Goal: Transaction & Acquisition: Purchase product/service

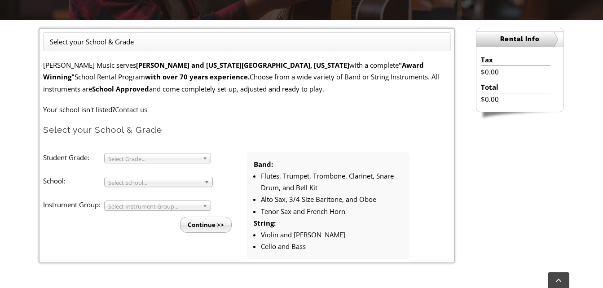
scroll to position [224, 0]
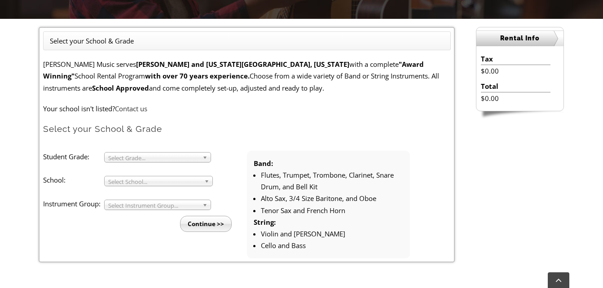
click at [199, 157] on span "Select Grade..." at bounding box center [153, 158] width 91 height 11
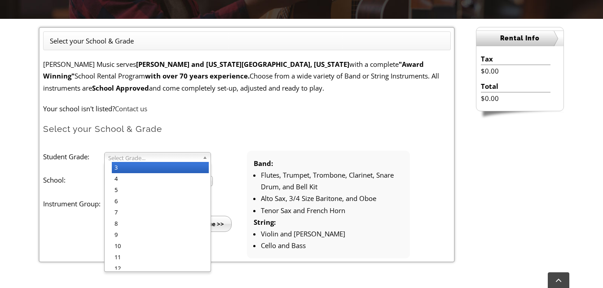
click at [192, 169] on li "3" at bounding box center [160, 167] width 97 height 11
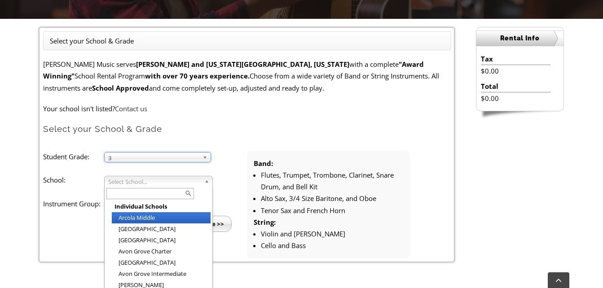
click at [194, 183] on span "Select School..." at bounding box center [154, 181] width 92 height 11
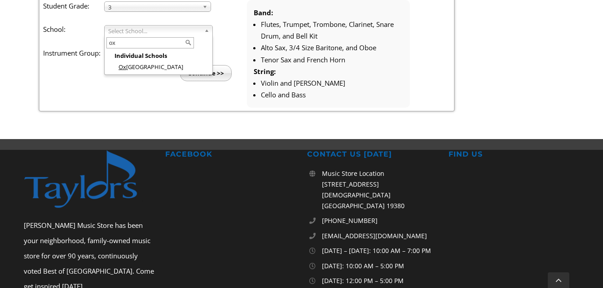
scroll to position [359, 0]
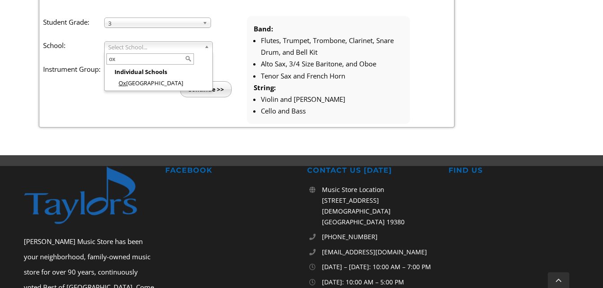
type input "o"
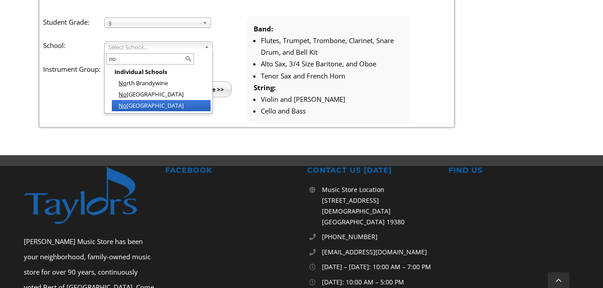
type input "no"
click at [188, 106] on li "No ttingham Elementary" at bounding box center [161, 105] width 99 height 11
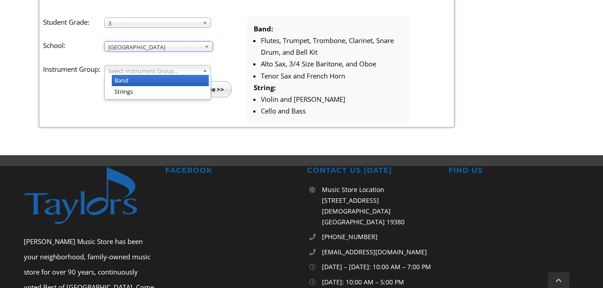
click at [171, 68] on span "Select Instrument Group..." at bounding box center [153, 71] width 91 height 11
click at [170, 79] on li "Band" at bounding box center [160, 80] width 97 height 11
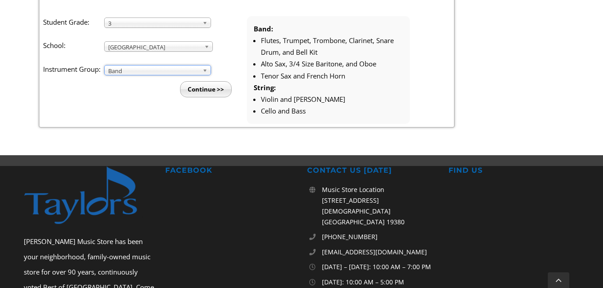
click at [193, 71] on span "Band" at bounding box center [153, 71] width 91 height 11
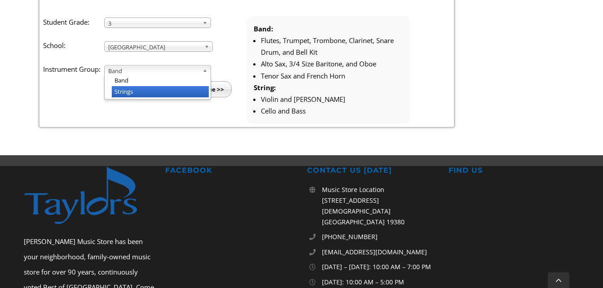
click at [166, 91] on li "Strings" at bounding box center [160, 91] width 97 height 11
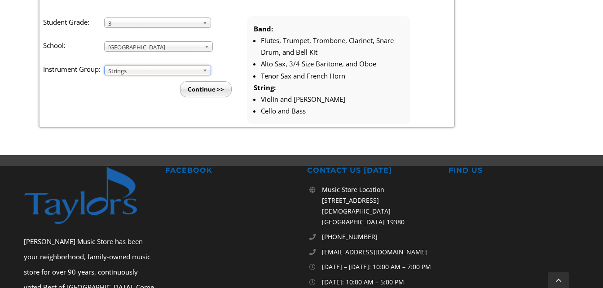
click at [191, 90] on input "Continue >>" at bounding box center [206, 89] width 52 height 16
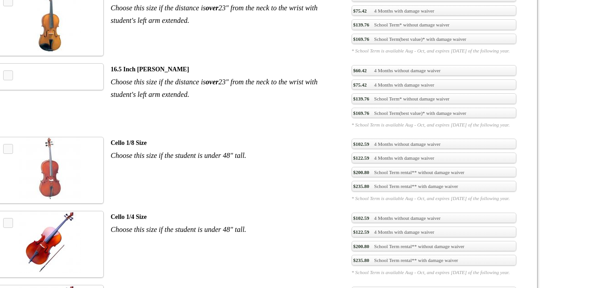
scroll to position [1571, 0]
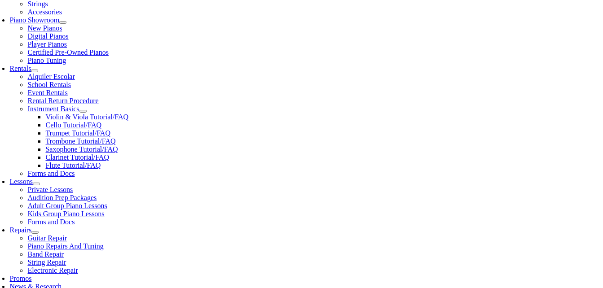
scroll to position [269, 0]
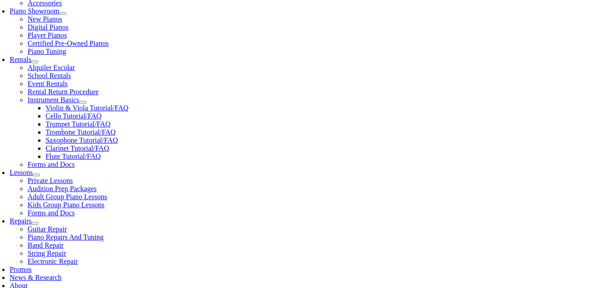
checkbox input"] "true"
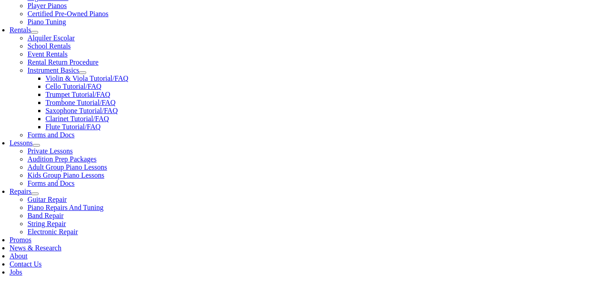
scroll to position [314, 0]
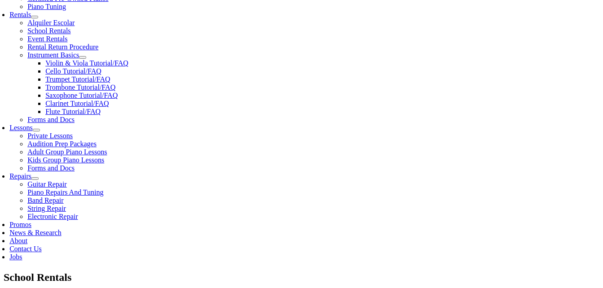
checkbox input"] "true"
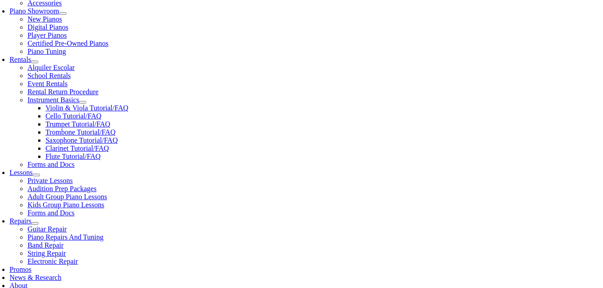
type input "1"
type input "Catherine"
type input "Francolini"
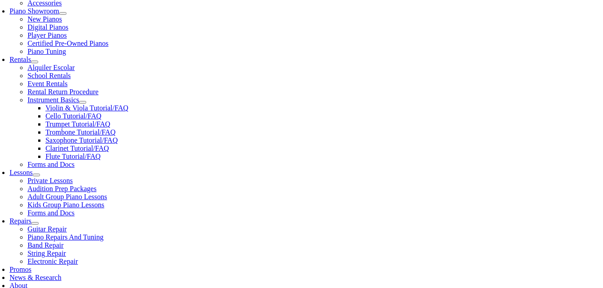
type input "8562966986"
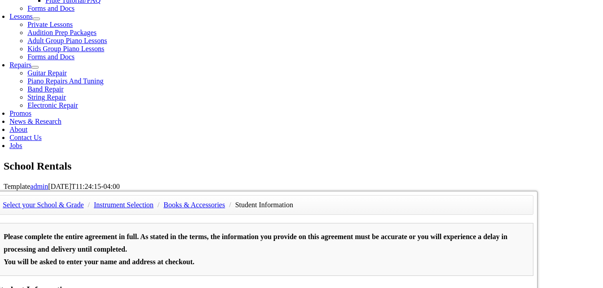
scroll to position [314, 0]
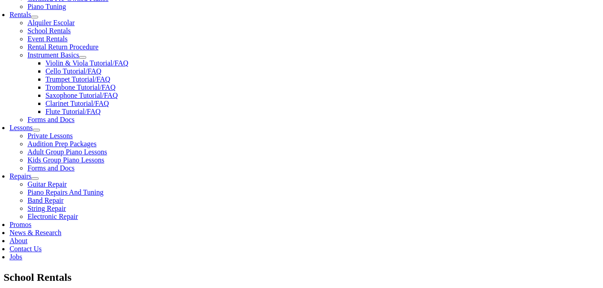
drag, startPoint x: 102, startPoint y: 64, endPoint x: 22, endPoint y: 53, distance: 80.7
type input "Lucas"
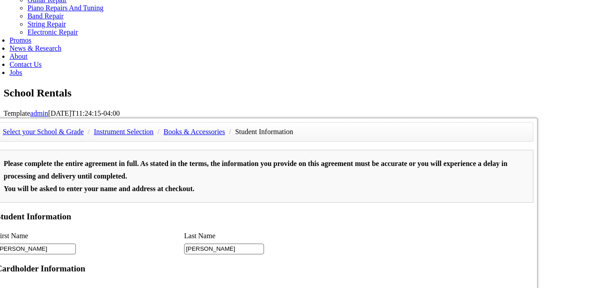
scroll to position [628, 0]
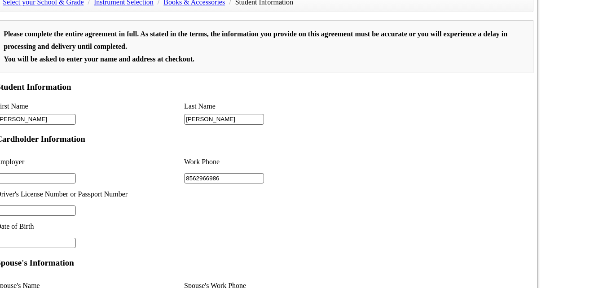
drag, startPoint x: 145, startPoint y: 179, endPoint x: 342, endPoint y: 78, distance: 221.4
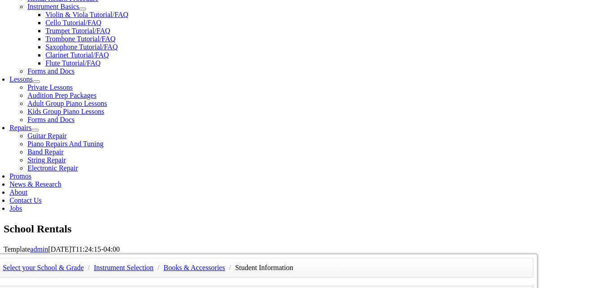
scroll to position [359, 0]
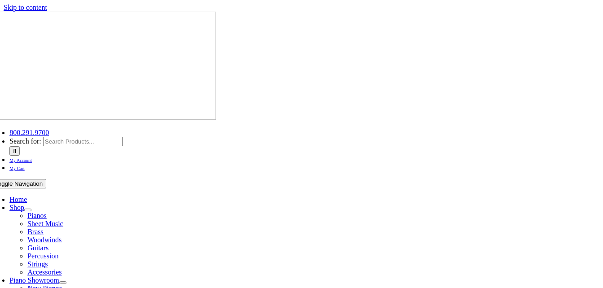
scroll to position [90, 0]
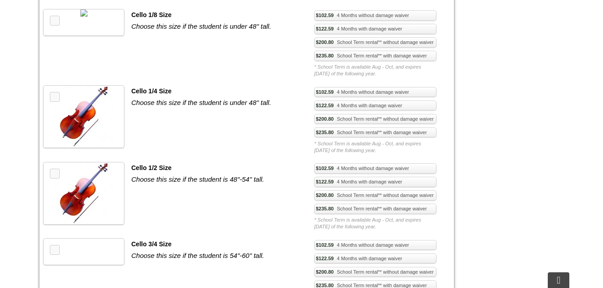
scroll to position [1481, 0]
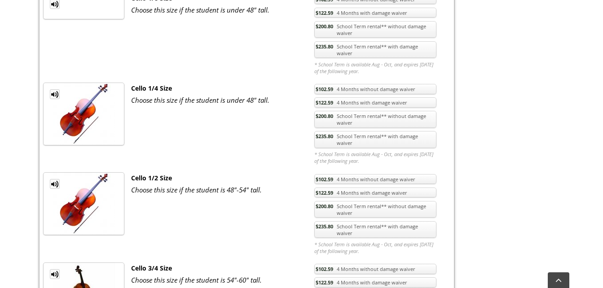
click at [431, 221] on link "$235.80 School Term rental** with damage waiver" at bounding box center [375, 229] width 122 height 17
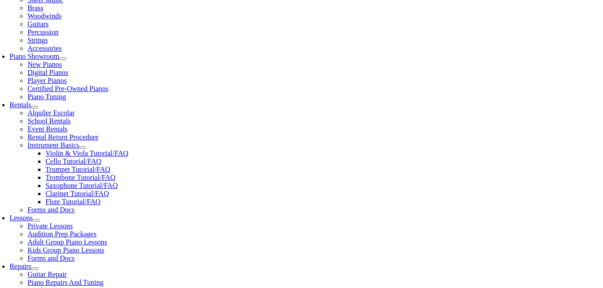
scroll to position [224, 0]
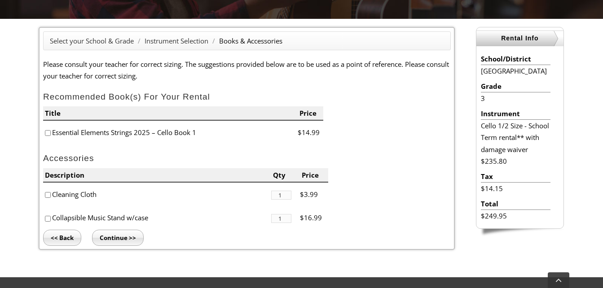
click at [49, 134] on input"] "checkbox" at bounding box center [48, 133] width 6 height 6
checkbox input"] "true"
click at [48, 197] on input"] "checkbox" at bounding box center [48, 195] width 6 height 6
checkbox input"] "true"
click at [47, 219] on input"] "checkbox" at bounding box center [48, 219] width 6 height 6
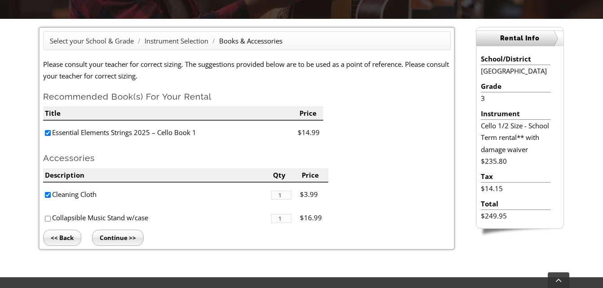
checkbox input"] "true"
click at [106, 238] on input "Continue >>" at bounding box center [118, 238] width 52 height 16
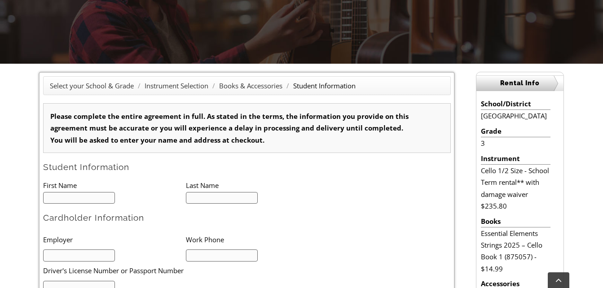
type input "1"
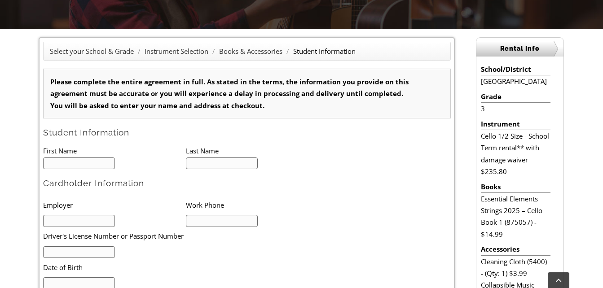
scroll to position [224, 0]
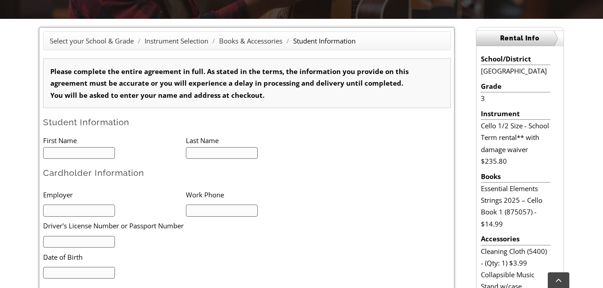
click at [59, 155] on input "text" at bounding box center [79, 153] width 72 height 12
type input "Lucas"
type input "Francolini"
type input "8562966986"
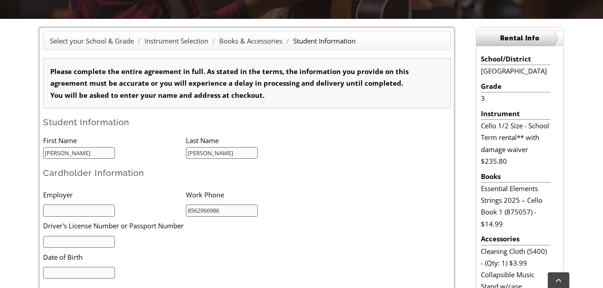
type input "mm/dd/yyyy"
click at [102, 209] on input "text" at bounding box center [79, 211] width 72 height 12
type input "Self"
type input "32960639"
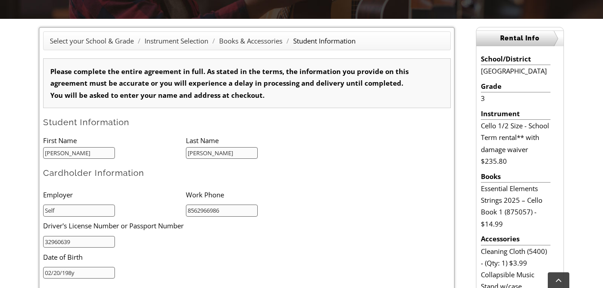
type input "02/20/1986"
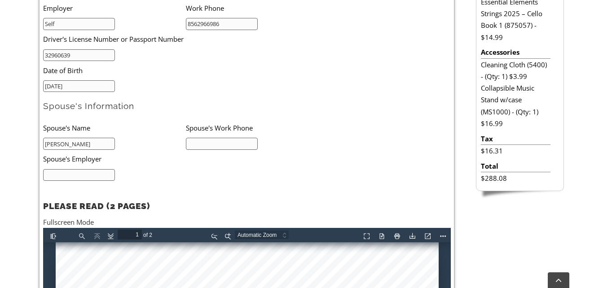
type input "Jason"
type input "4105063443"
type input "w"
type input "WLGore & Asso"
click at [186, 165] on li "Spouse's Employer" at bounding box center [171, 159] width 257 height 18
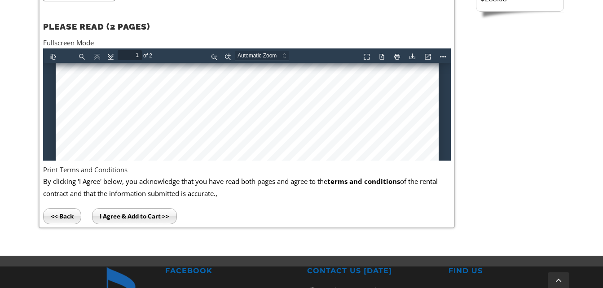
scroll to position [536, 0]
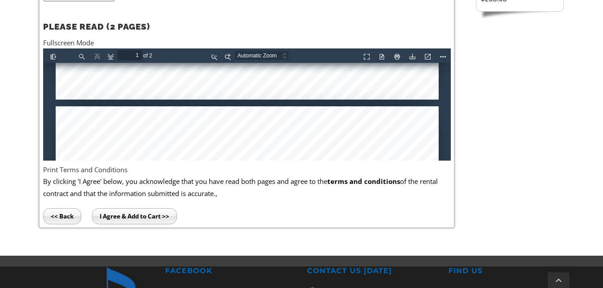
type input "2"
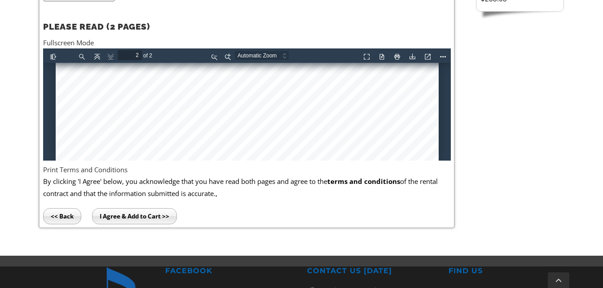
scroll to position [1176, 0]
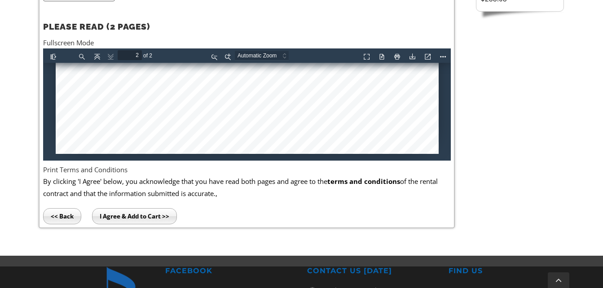
click at [166, 216] on input "I Agree & Add to Cart >>" at bounding box center [134, 216] width 85 height 16
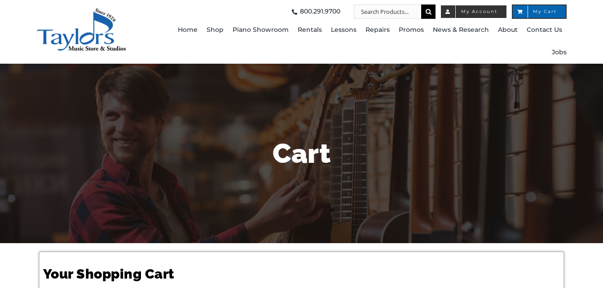
click at [485, 13] on span "My Account" at bounding box center [474, 11] width 48 height 4
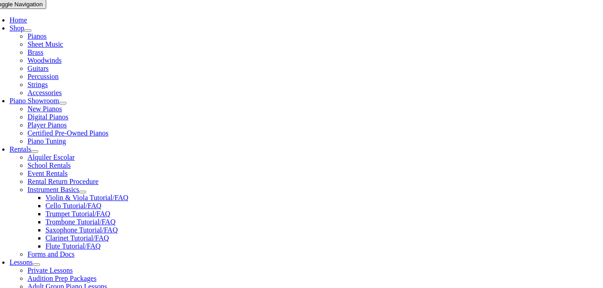
scroll to position [269, 0]
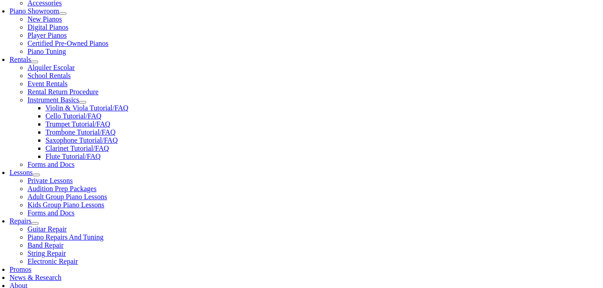
select select "PA"
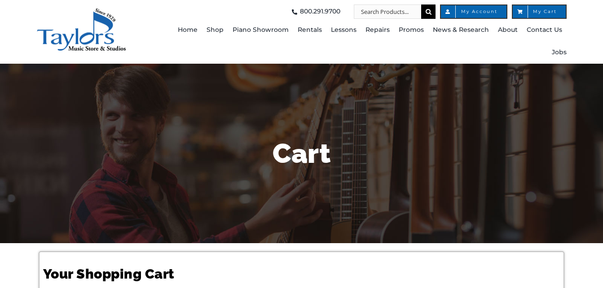
select select "PA"
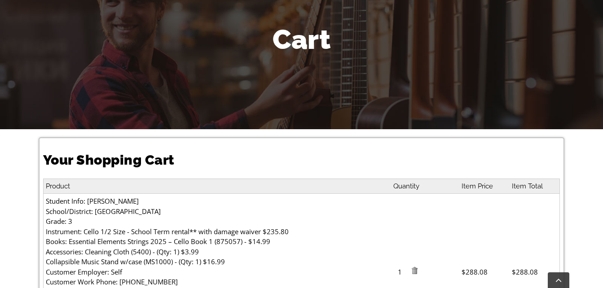
scroll to position [359, 0]
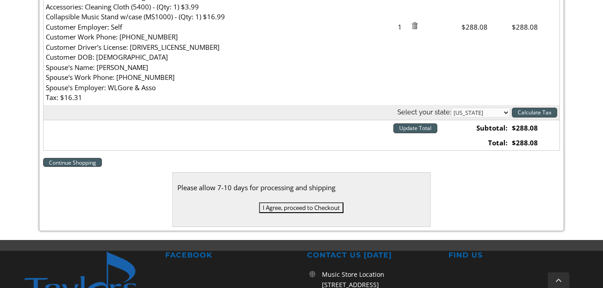
click at [408, 131] on input "Update Total" at bounding box center [415, 128] width 44 height 10
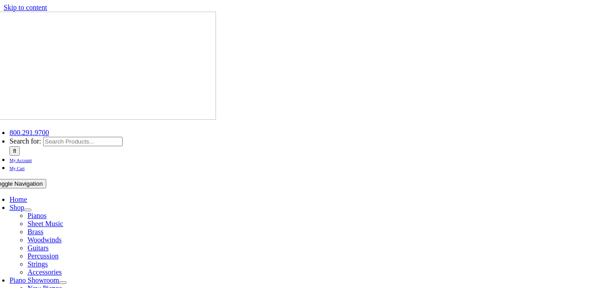
select select "PA"
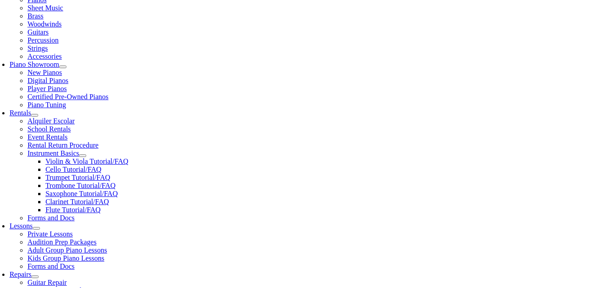
scroll to position [404, 0]
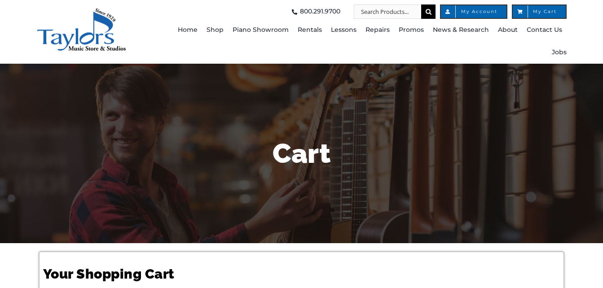
select select "PA"
